Goal: Find specific page/section: Find specific page/section

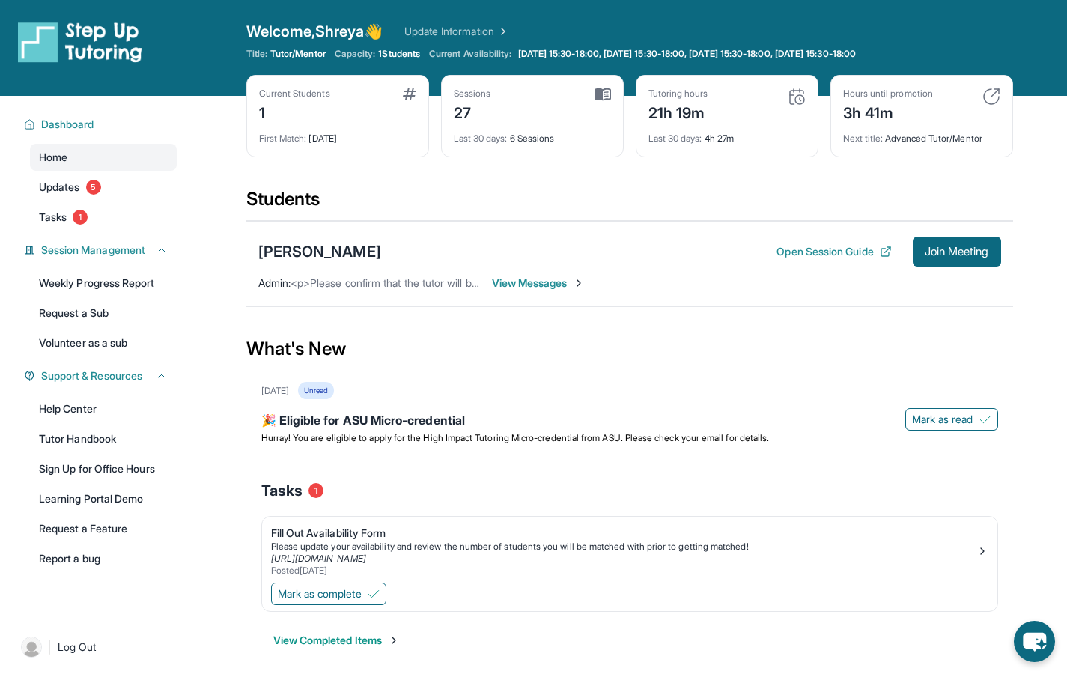
click at [387, 242] on div "[PERSON_NAME] Open Session Guide Join Meeting" at bounding box center [629, 252] width 743 height 30
click at [349, 250] on div "[PERSON_NAME]" at bounding box center [319, 251] width 123 height 21
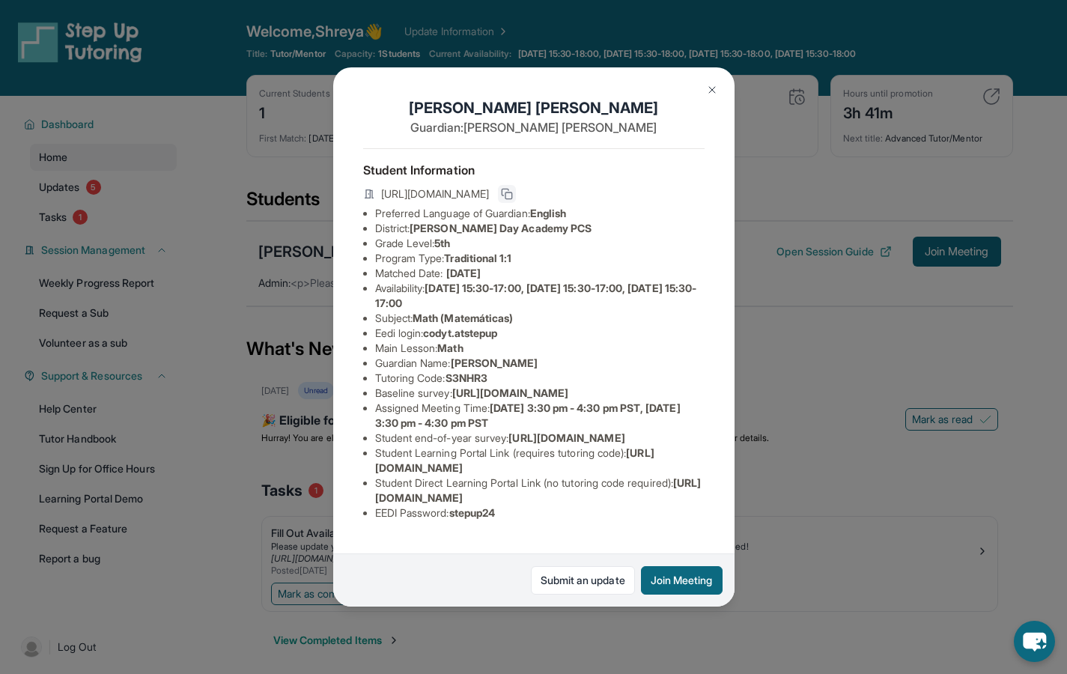
click at [513, 196] on icon at bounding box center [507, 194] width 12 height 12
drag, startPoint x: 496, startPoint y: 389, endPoint x: 452, endPoint y: 390, distance: 43.4
click at [452, 386] on li "Tutoring Code : S3NHR3" at bounding box center [539, 378] width 329 height 15
copy span "S3NHR3"
click at [612, 326] on li "Subject : Math (Matemáticas)" at bounding box center [539, 318] width 329 height 15
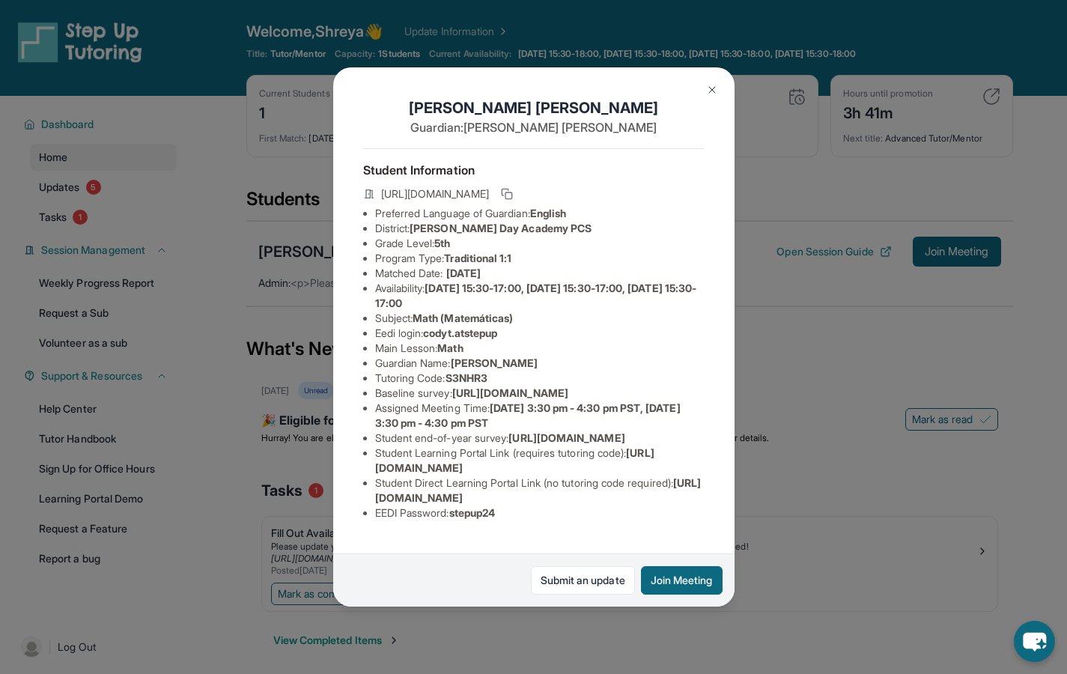
click at [710, 87] on img at bounding box center [712, 90] width 12 height 12
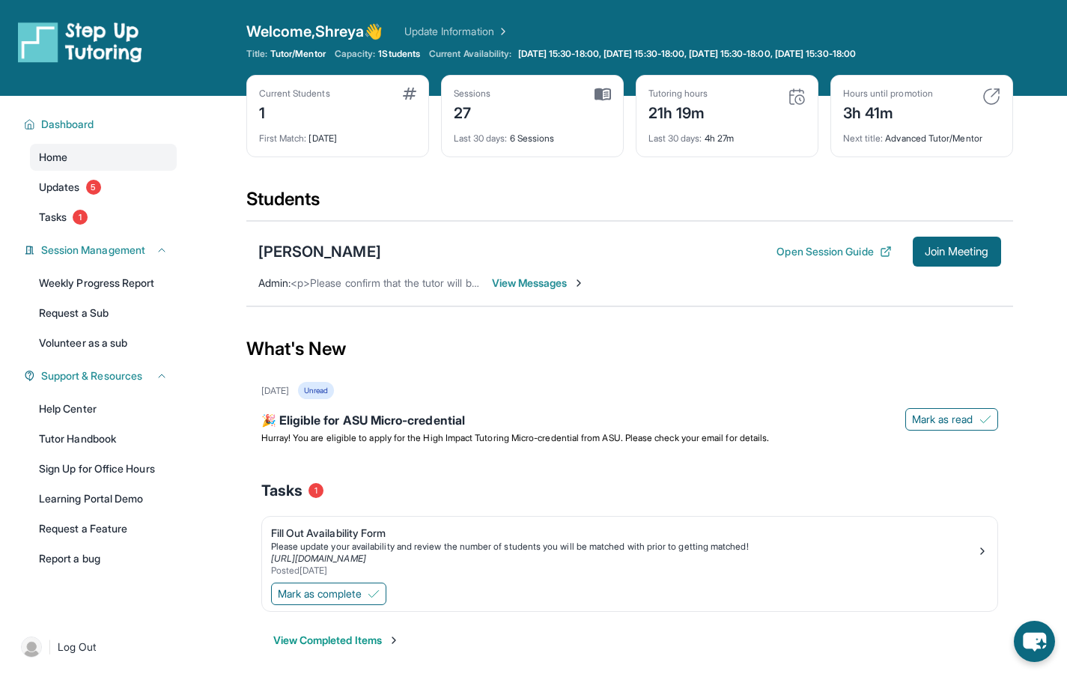
click at [512, 245] on div "[PERSON_NAME] Open Session Guide Join Meeting" at bounding box center [629, 252] width 743 height 30
click at [347, 247] on div "[PERSON_NAME]" at bounding box center [319, 251] width 123 height 21
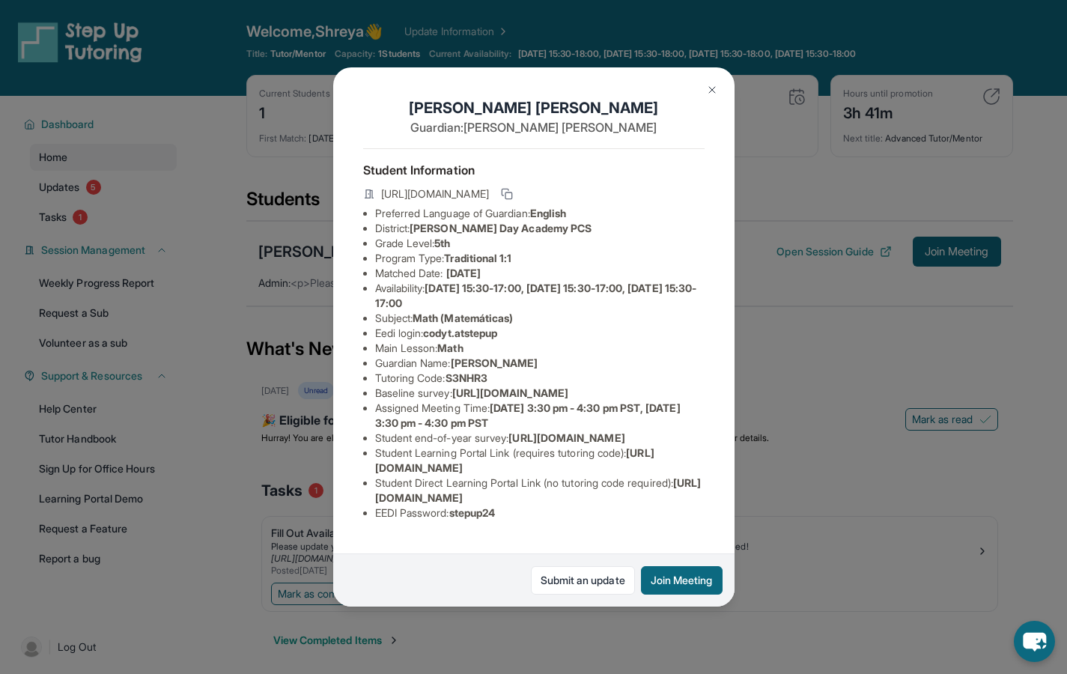
click at [811, 358] on div "[PERSON_NAME] Guardian: [PERSON_NAME] Student Information [URL][DOMAIN_NAME] Pr…" at bounding box center [533, 337] width 1067 height 674
